Goal: Information Seeking & Learning: Learn about a topic

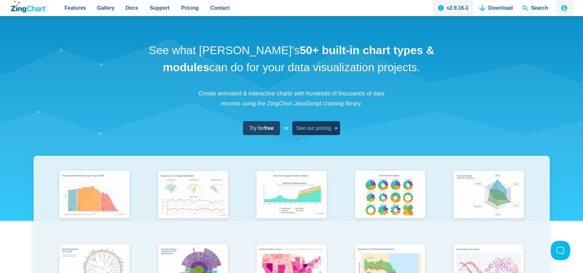
click at [321, 124] on span "See our pricing" at bounding box center [313, 128] width 35 height 9
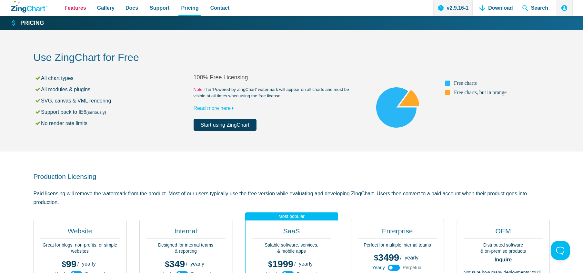
click at [79, 7] on span "Features" at bounding box center [76, 8] width 22 height 9
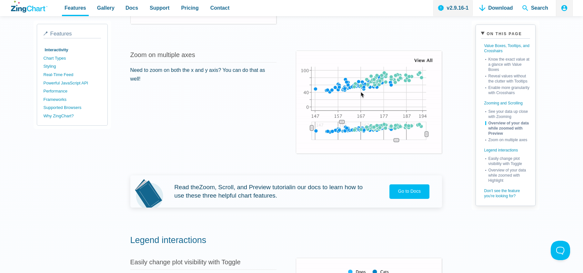
scroll to position [596, 0]
